Goal: Transaction & Acquisition: Subscribe to service/newsletter

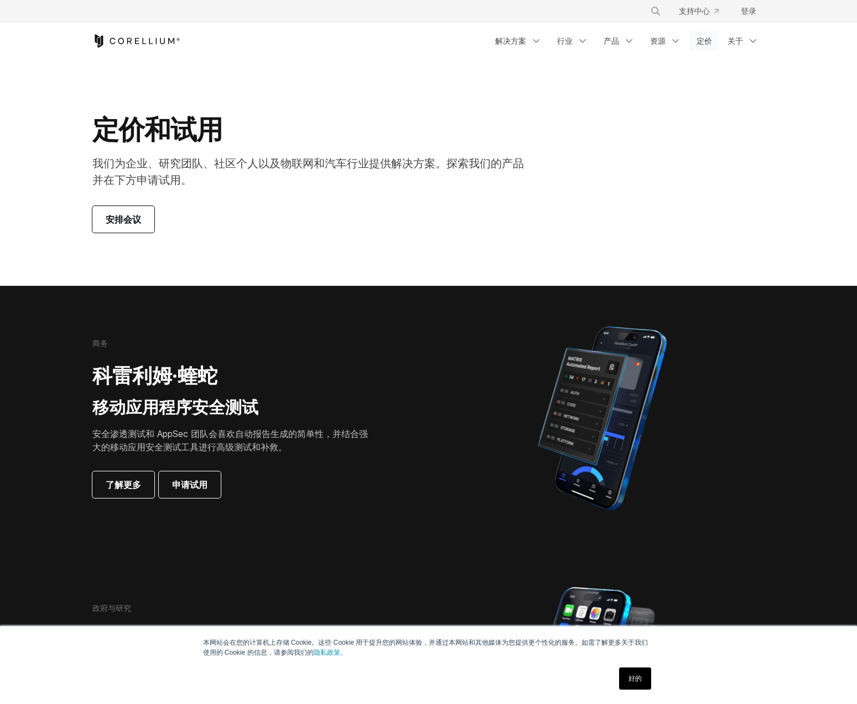
click at [700, 37] on font "定价" at bounding box center [704, 40] width 15 height 9
click at [739, 38] on font "关于" at bounding box center [735, 40] width 15 height 9
click at [692, 45] on link "定价" at bounding box center [704, 41] width 29 height 20
click at [664, 46] on font "资源" at bounding box center [657, 40] width 15 height 11
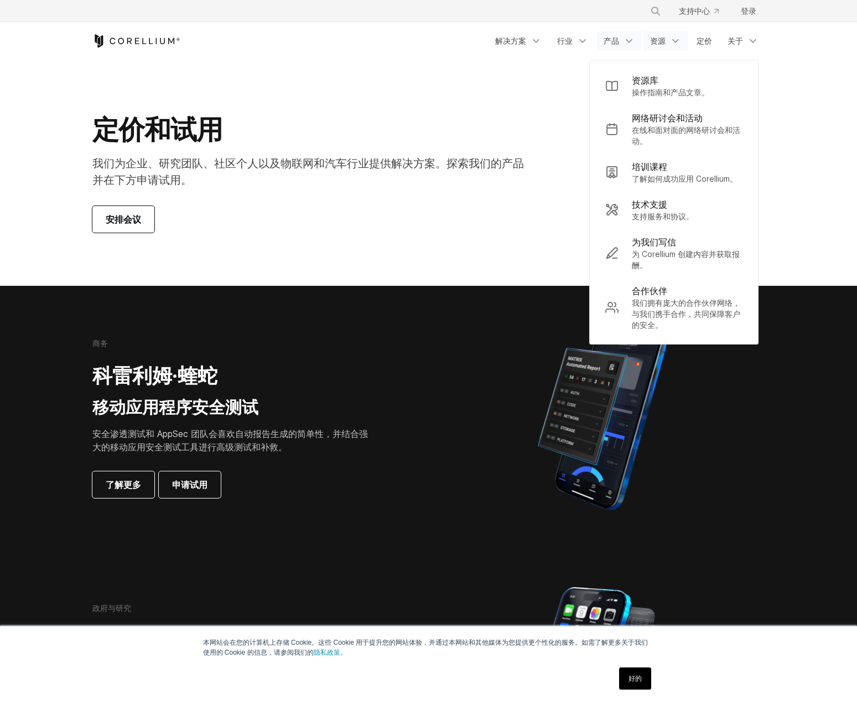
click at [622, 46] on link "产品" at bounding box center [619, 41] width 44 height 20
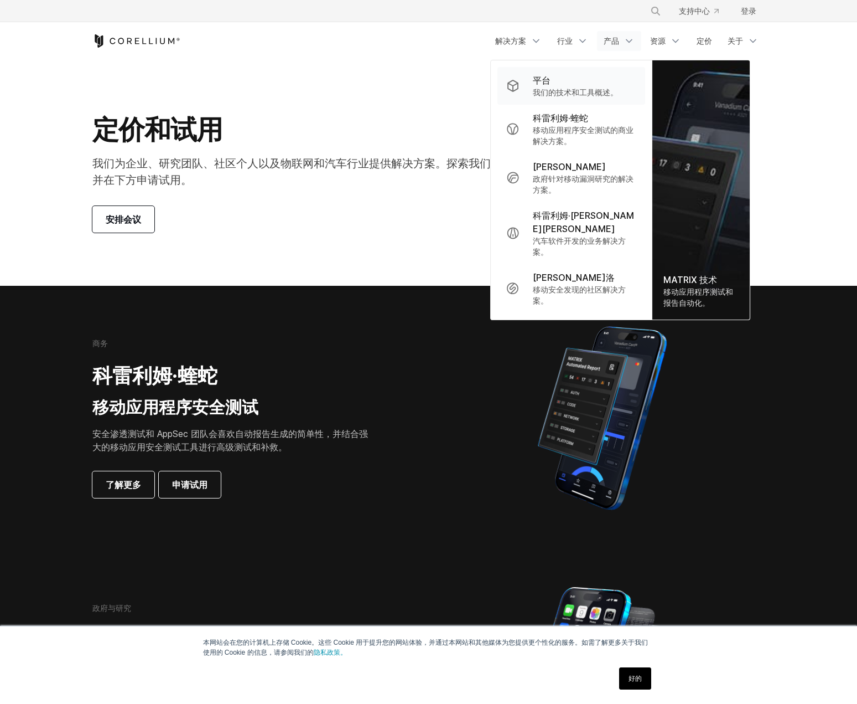
click at [601, 89] on font "我们的技术和工具概述。" at bounding box center [575, 91] width 85 height 9
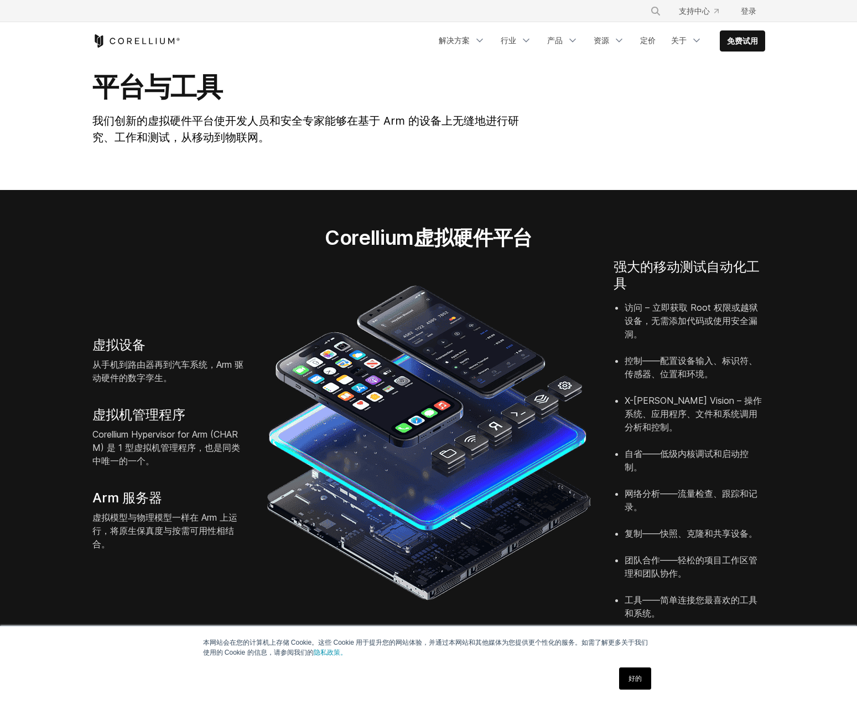
scroll to position [111, 0]
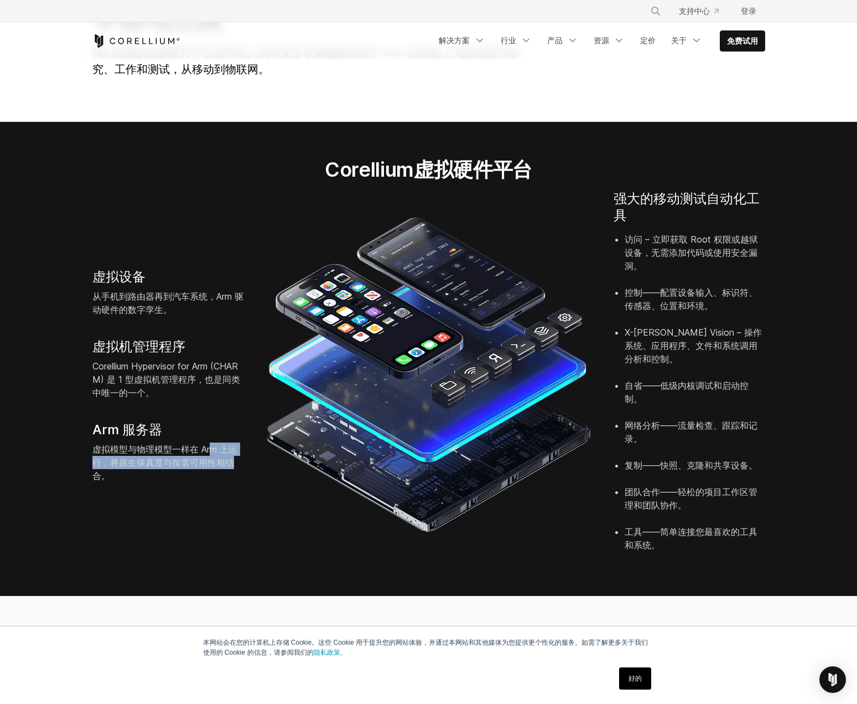
drag, startPoint x: 210, startPoint y: 446, endPoint x: 244, endPoint y: 453, distance: 35.2
click at [244, 453] on div "虚拟设备 从手机到路由器再到汽车系统，Arm 驱动硬件的数字孪生。 虚拟机管理程序 Corellium Hypervisor for Arm (CHARM) …" at bounding box center [168, 375] width 174 height 214
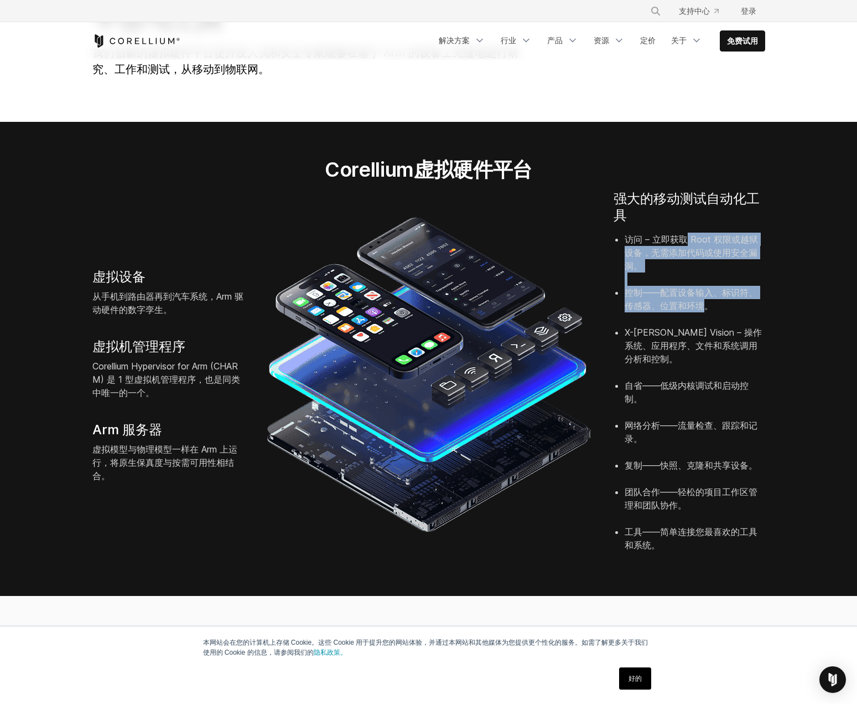
drag, startPoint x: 684, startPoint y: 242, endPoint x: 704, endPoint y: 303, distance: 64.2
click at [704, 303] on ul "访问 – 立即获取 Root 权限或越狱设备，无需添加代码或使用安全漏洞。 控制——配置设备输入、标识符、传感器、位置和环境。 X-Ray Vision – …" at bounding box center [690, 391] width 152 height 319
click at [704, 303] on font "控制——配置设备输入、标识符、传感器、位置和环境。" at bounding box center [691, 299] width 133 height 24
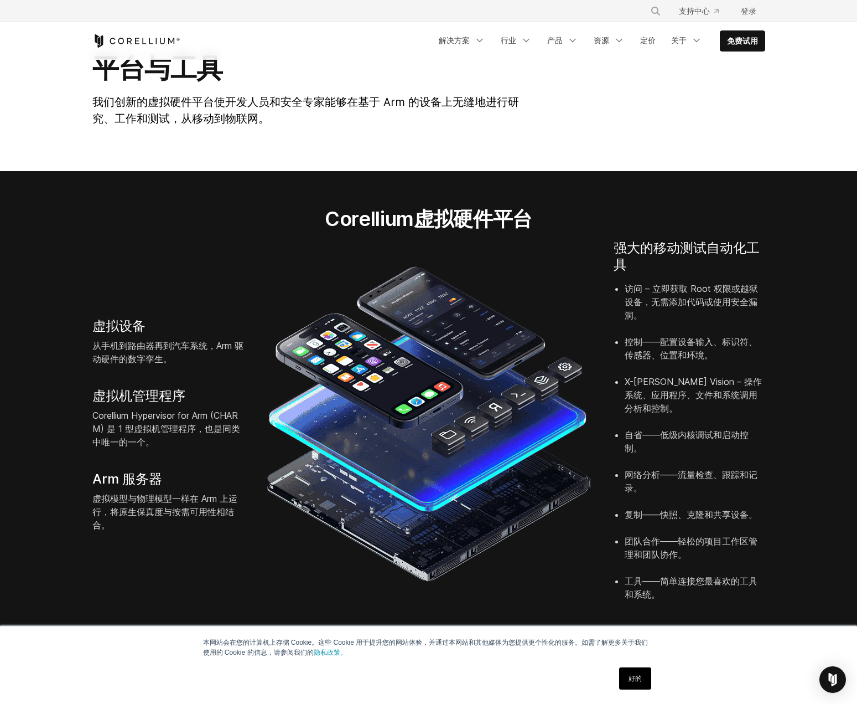
scroll to position [55, 0]
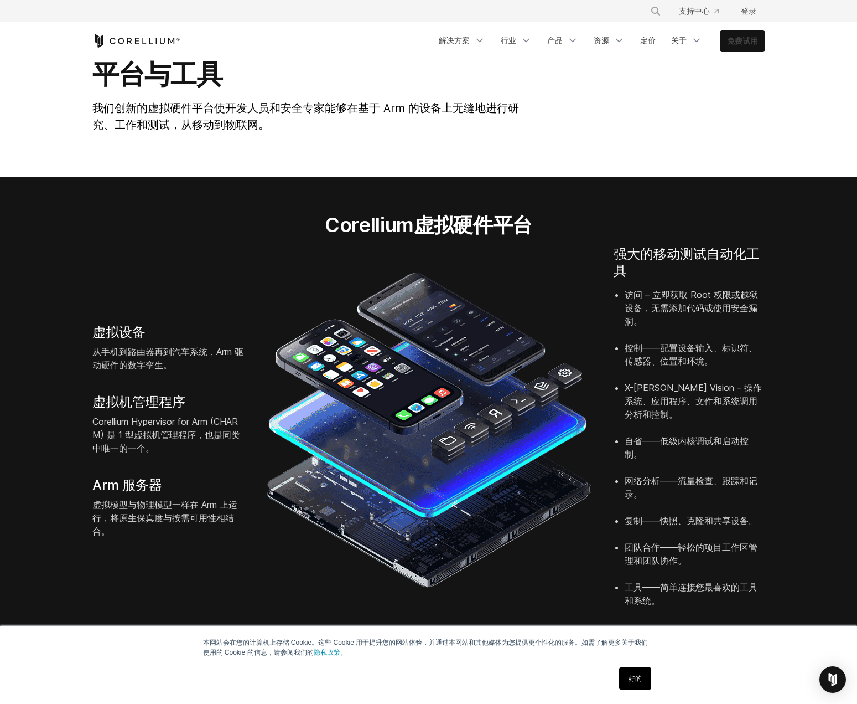
click at [748, 43] on font "免费试用" at bounding box center [742, 40] width 31 height 9
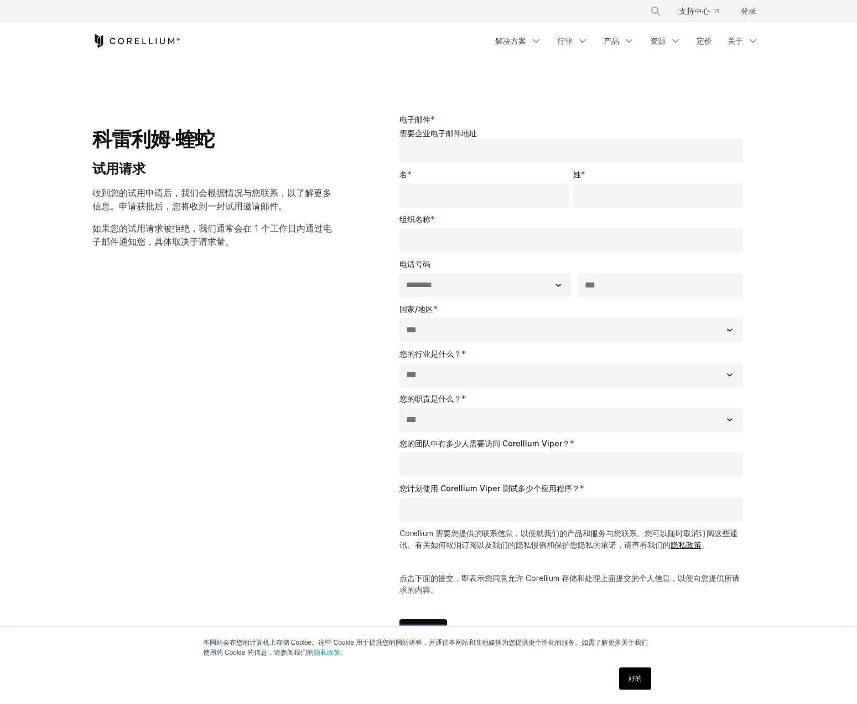
select select "**"
click at [456, 148] on input "电子邮件 *" at bounding box center [572, 150] width 344 height 24
type input "**********"
